Goal: Check status: Check status

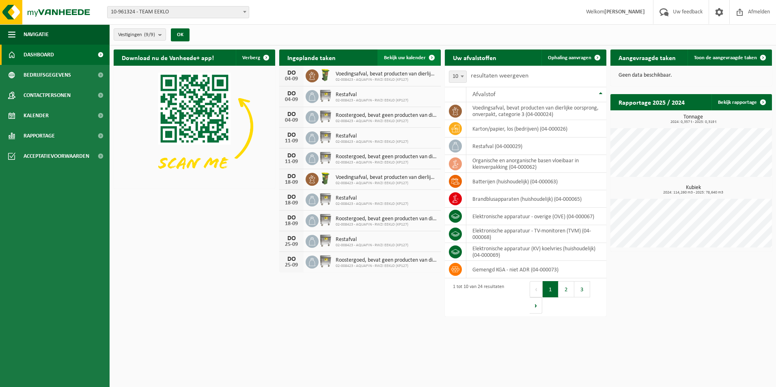
click at [415, 55] on span "Bekijk uw kalender" at bounding box center [405, 57] width 42 height 5
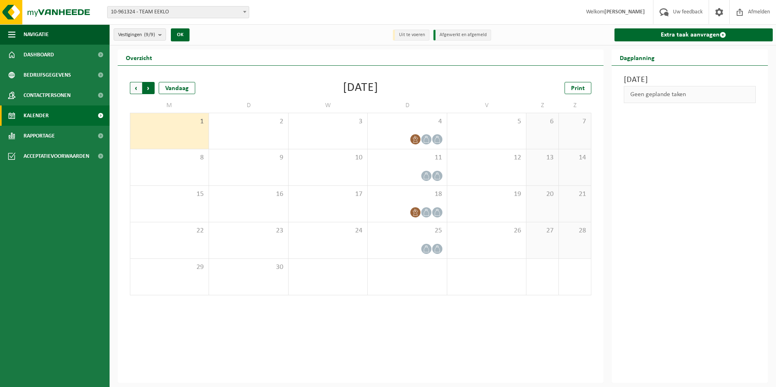
click at [138, 86] on span "Vorige" at bounding box center [136, 88] width 12 height 12
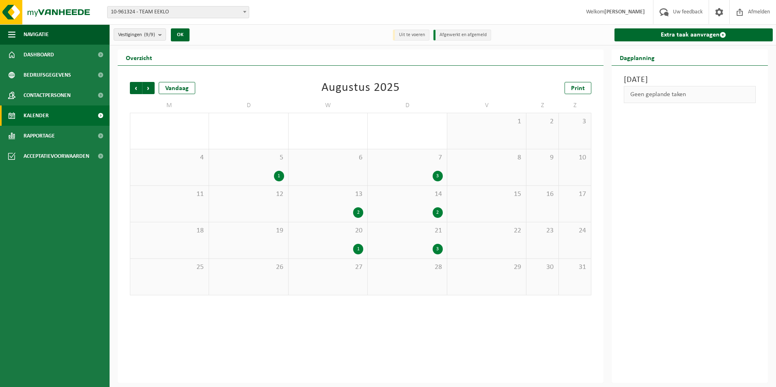
click at [418, 243] on div "21 3" at bounding box center [407, 240] width 79 height 36
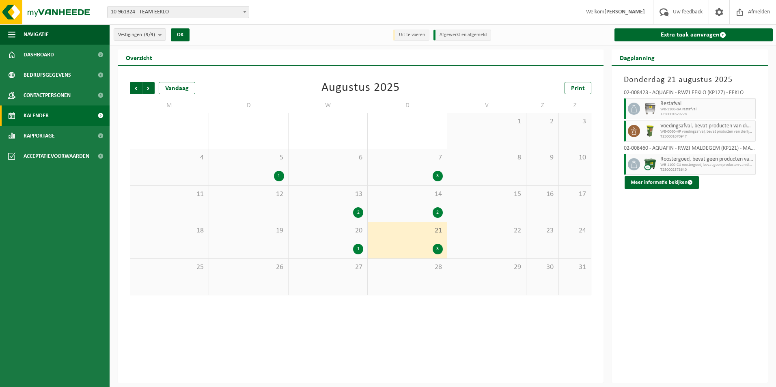
click at [416, 274] on div "28" at bounding box center [407, 277] width 79 height 36
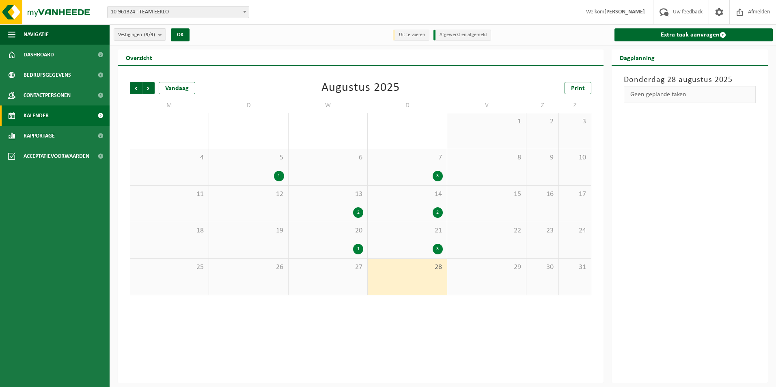
click at [348, 274] on div "27" at bounding box center [328, 277] width 79 height 36
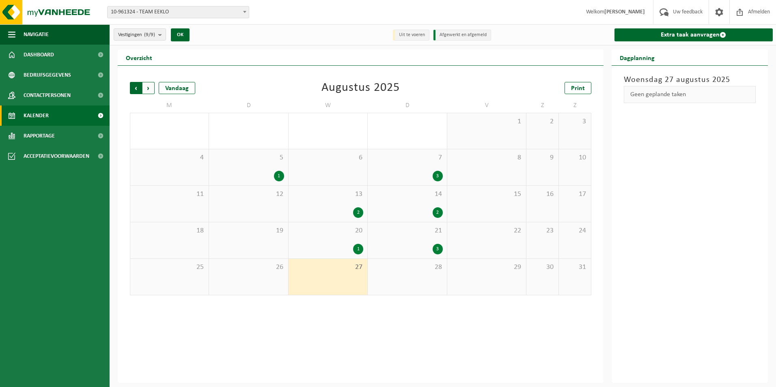
click at [151, 87] on span "Volgende" at bounding box center [148, 88] width 12 height 12
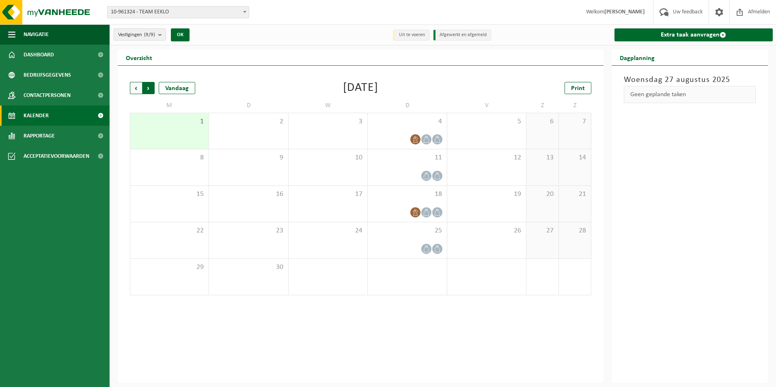
click at [138, 90] on span "Vorige" at bounding box center [136, 88] width 12 height 12
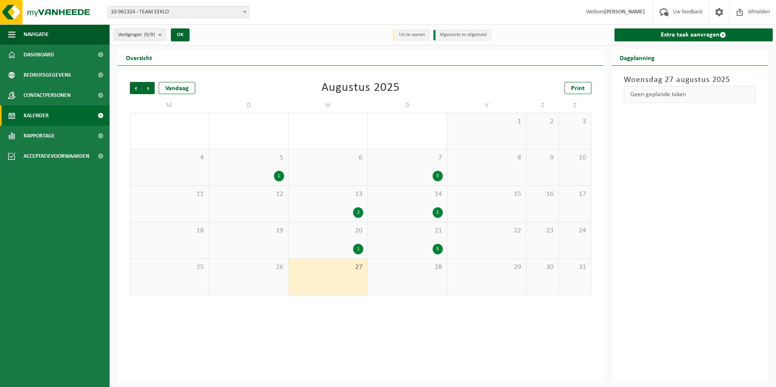
click at [400, 275] on div "28" at bounding box center [407, 277] width 79 height 36
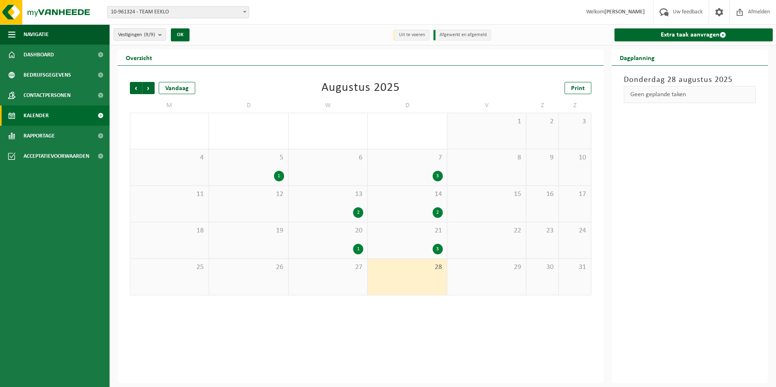
click at [250, 164] on div "5 1" at bounding box center [248, 167] width 79 height 36
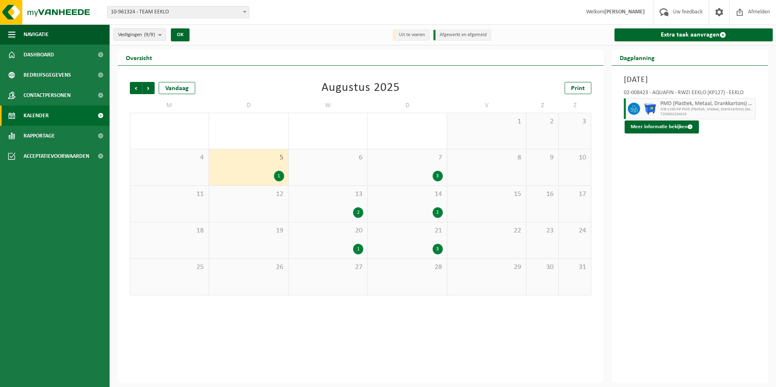
click at [326, 240] on div "20 1" at bounding box center [328, 240] width 79 height 36
